Goal: Transaction & Acquisition: Purchase product/service

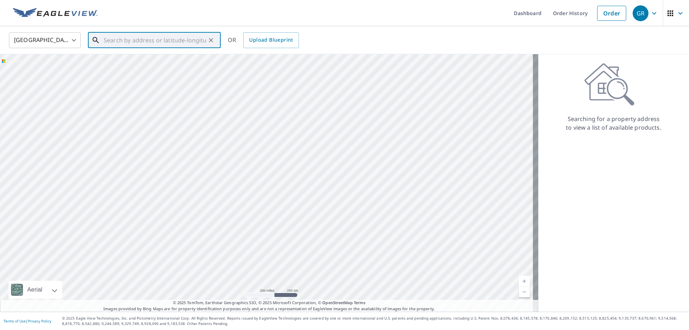
click at [149, 43] on input "text" at bounding box center [155, 40] width 102 height 20
click at [162, 71] on p "[GEOGRAPHIC_DATA], [GEOGRAPHIC_DATA] 60555" at bounding box center [158, 72] width 113 height 14
type input "[STREET_ADDRESS]"
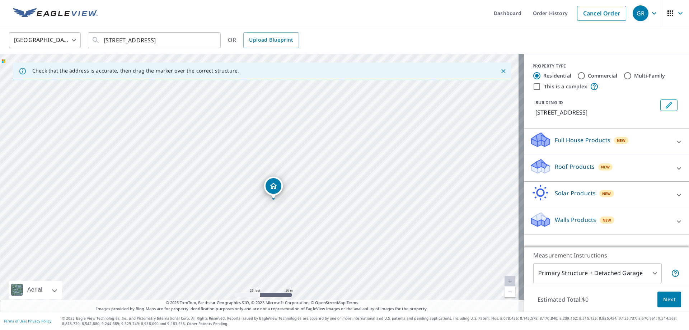
click at [653, 163] on div "Roof Products New" at bounding box center [600, 168] width 141 height 20
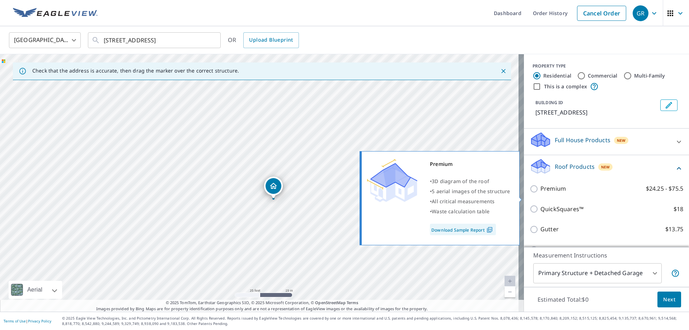
click at [646, 193] on p "$24.25 - $75.5" at bounding box center [664, 188] width 37 height 9
click at [540, 193] on input "Premium $24.25 - $75.5" at bounding box center [535, 188] width 11 height 9
checkbox input "true"
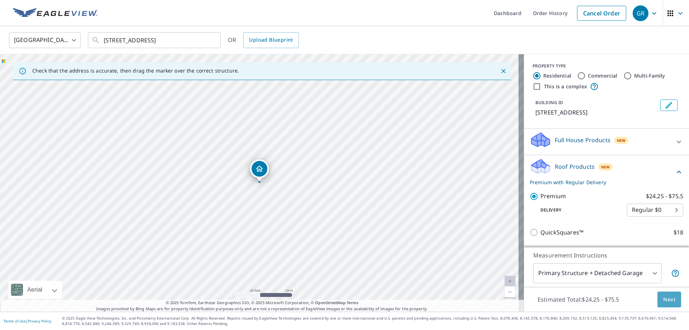
click at [672, 300] on button "Next" at bounding box center [669, 299] width 24 height 16
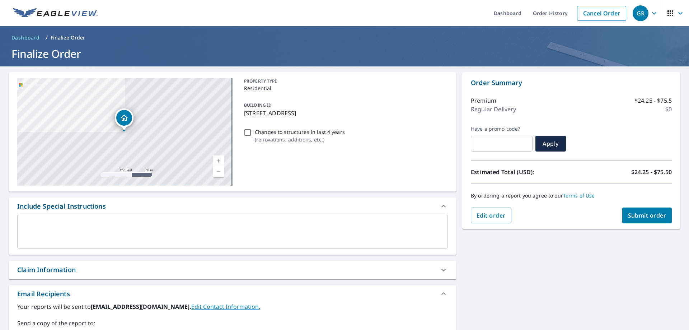
click at [655, 212] on span "Submit order" at bounding box center [647, 215] width 38 height 8
